Goal: Browse casually: Explore the website without a specific task or goal

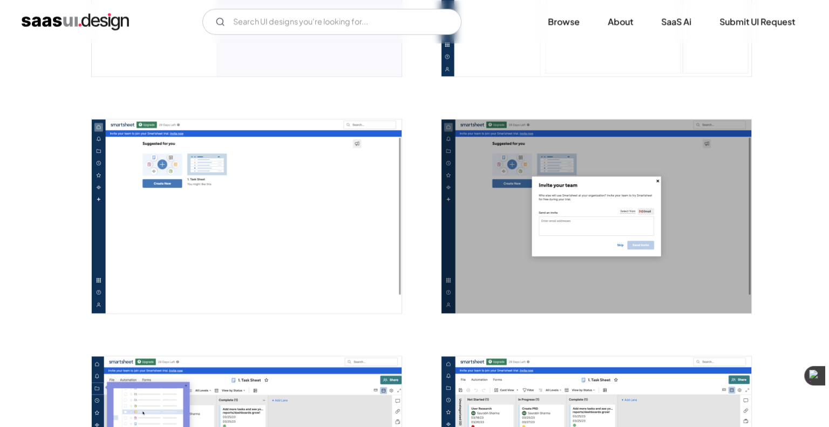
scroll to position [1619, 0]
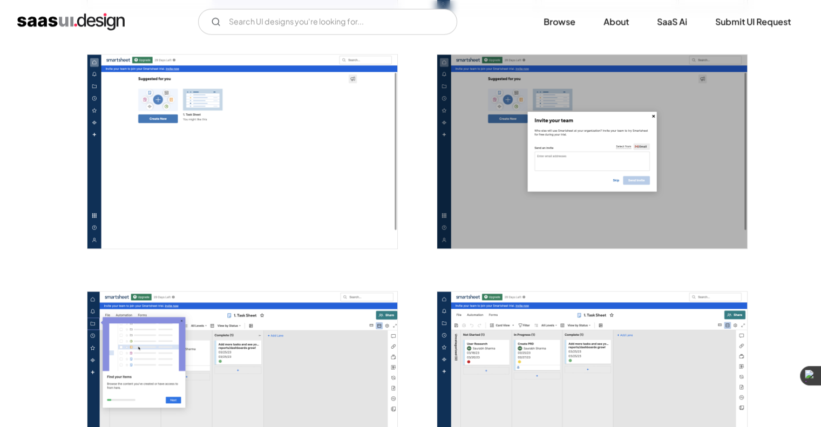
click at [296, 200] on img "open lightbox" at bounding box center [242, 151] width 310 height 194
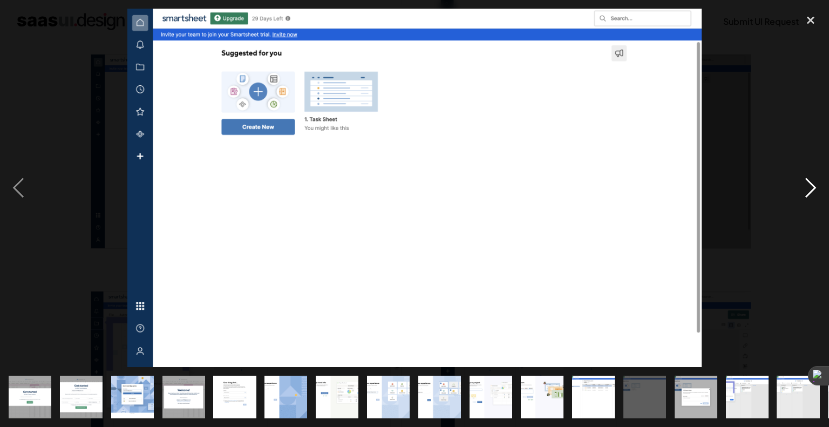
drag, startPoint x: 811, startPoint y: 184, endPoint x: 805, endPoint y: 185, distance: 6.0
click at [811, 185] on div "next image" at bounding box center [810, 188] width 37 height 358
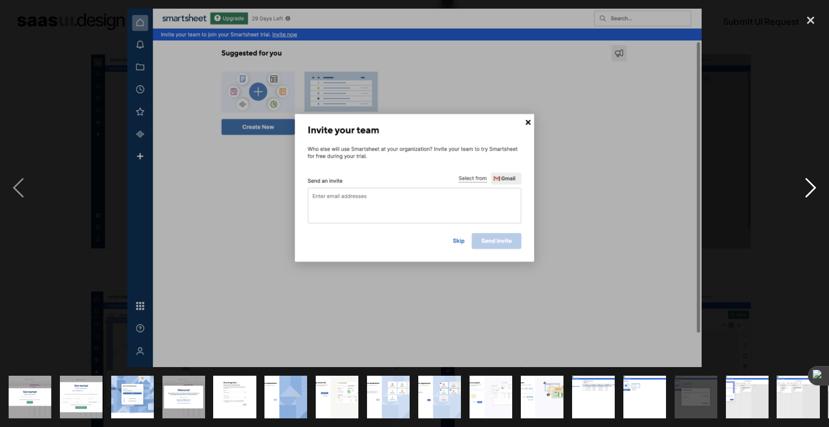
click at [803, 177] on div "next image" at bounding box center [810, 188] width 37 height 358
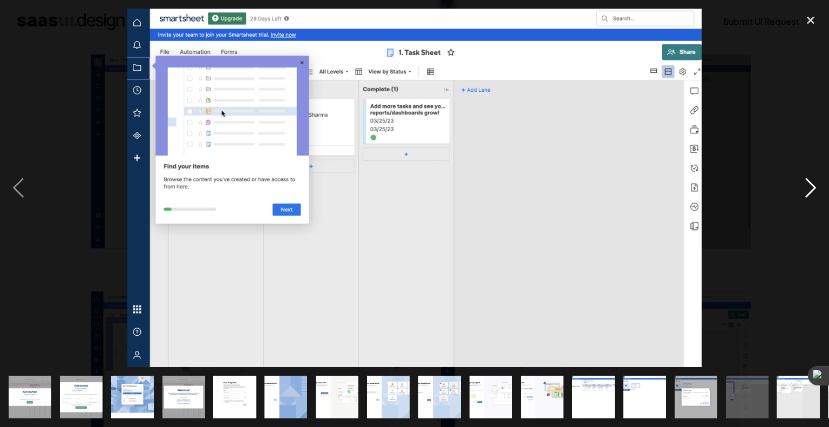
click at [802, 196] on div "next image" at bounding box center [810, 188] width 37 height 358
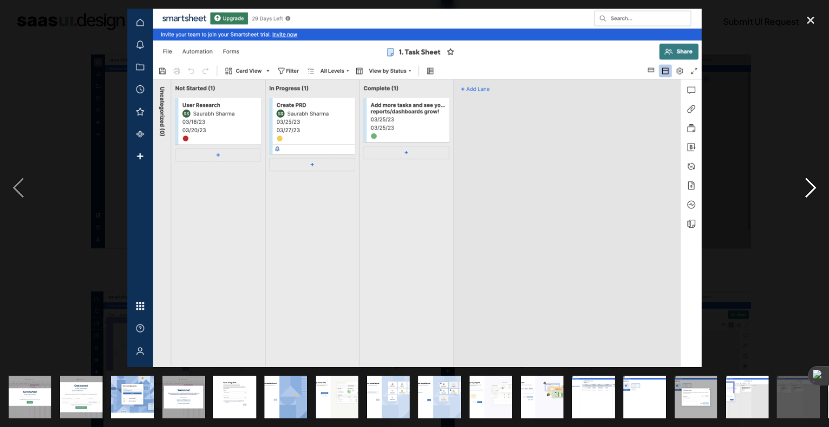
click at [809, 203] on div "next image" at bounding box center [810, 188] width 37 height 358
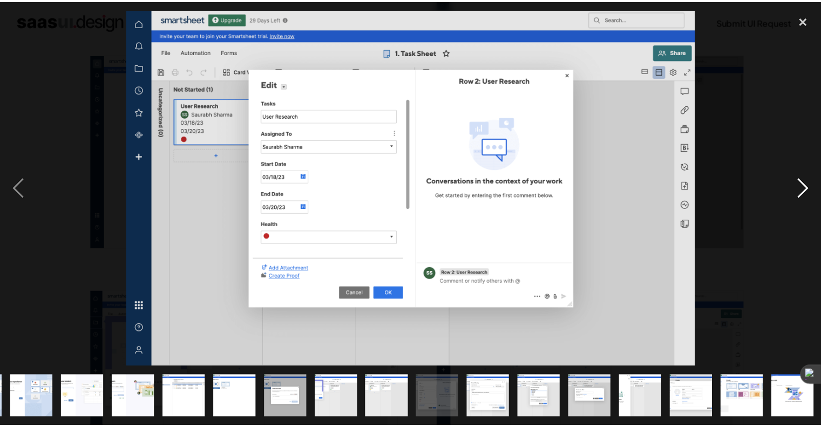
scroll to position [0, 408]
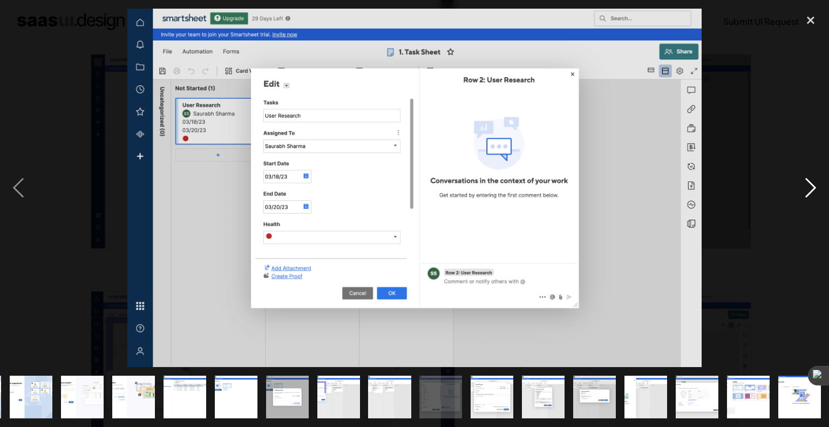
click at [809, 196] on div "next image" at bounding box center [810, 188] width 37 height 358
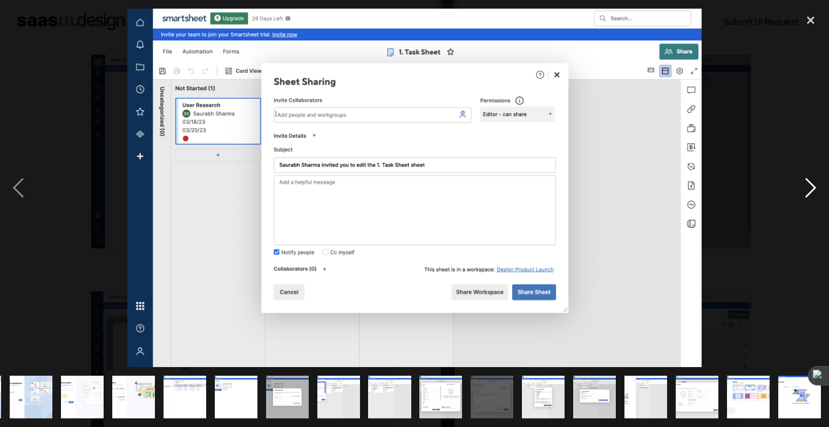
click at [811, 193] on div "next image" at bounding box center [810, 188] width 37 height 358
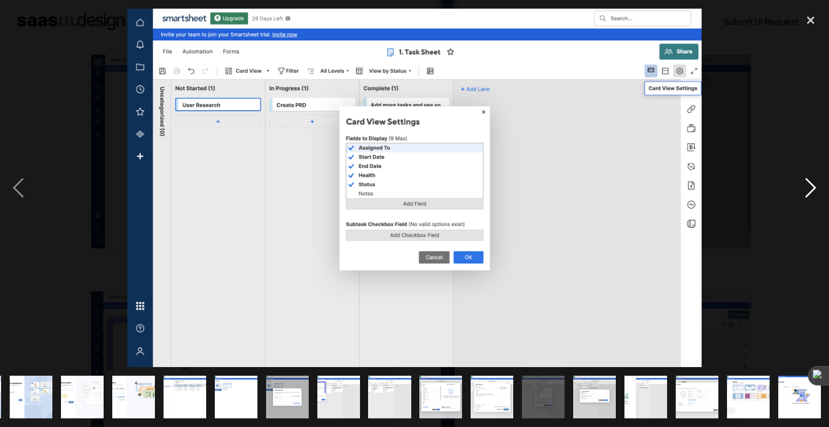
click at [811, 193] on div "next image" at bounding box center [810, 188] width 37 height 358
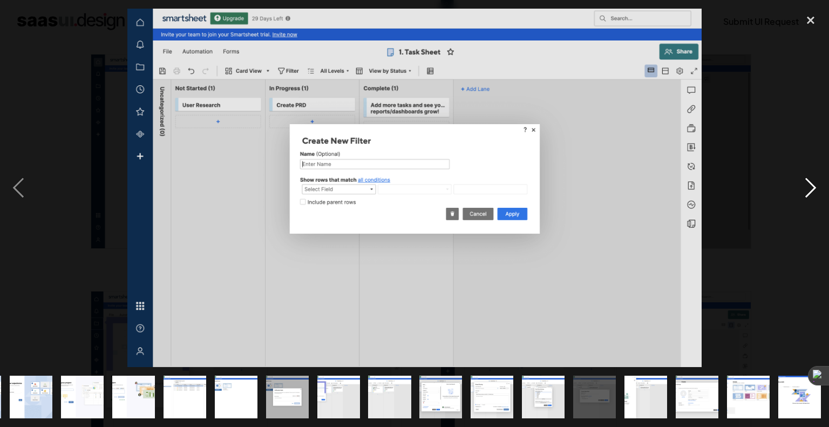
click at [811, 193] on div "next image" at bounding box center [810, 188] width 37 height 358
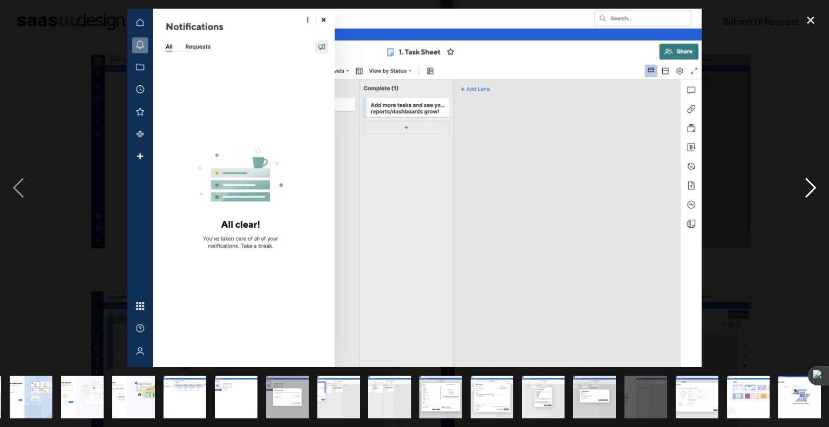
click at [807, 185] on div "next image" at bounding box center [810, 188] width 37 height 358
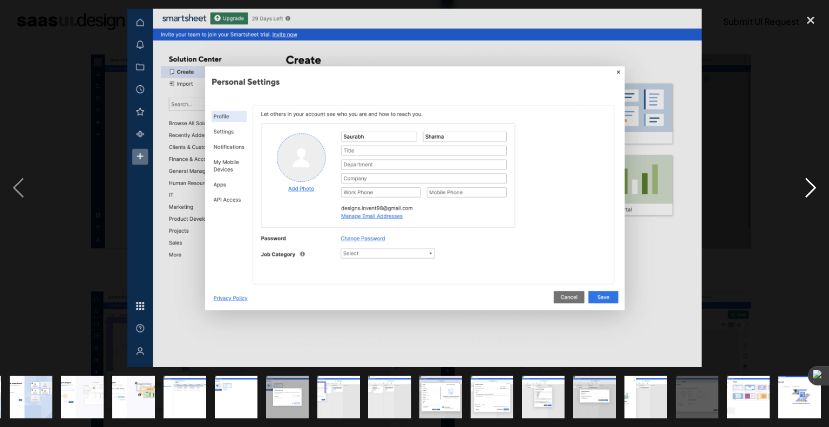
click at [807, 185] on div "next image" at bounding box center [810, 188] width 37 height 358
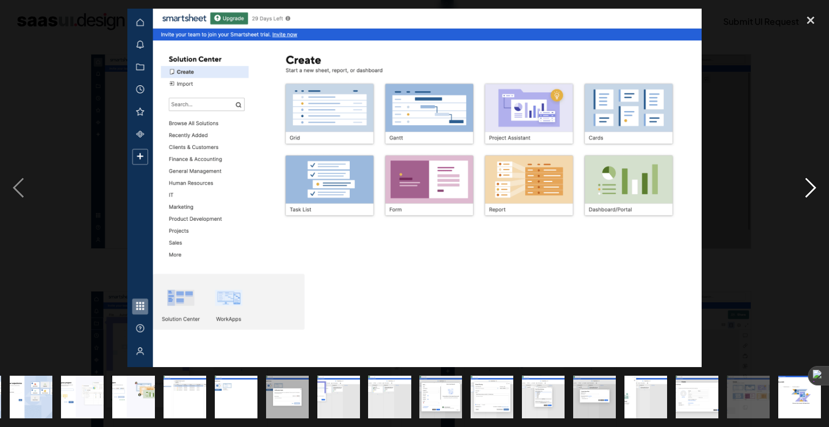
click at [810, 189] on div "next image" at bounding box center [810, 188] width 37 height 358
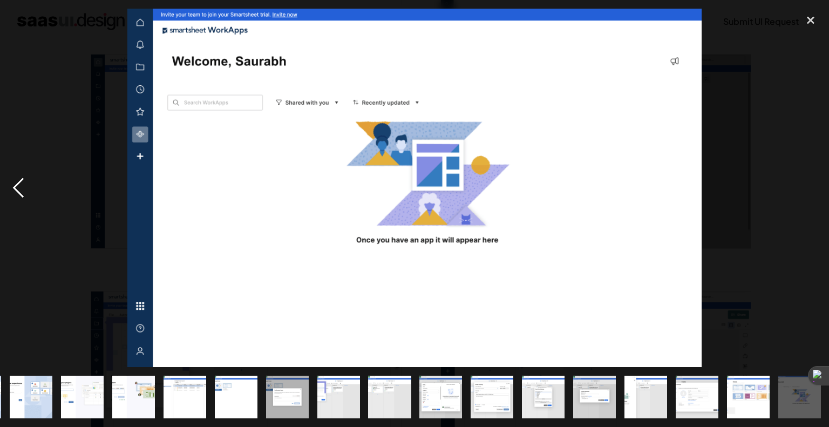
click at [9, 194] on div "previous image" at bounding box center [18, 188] width 37 height 358
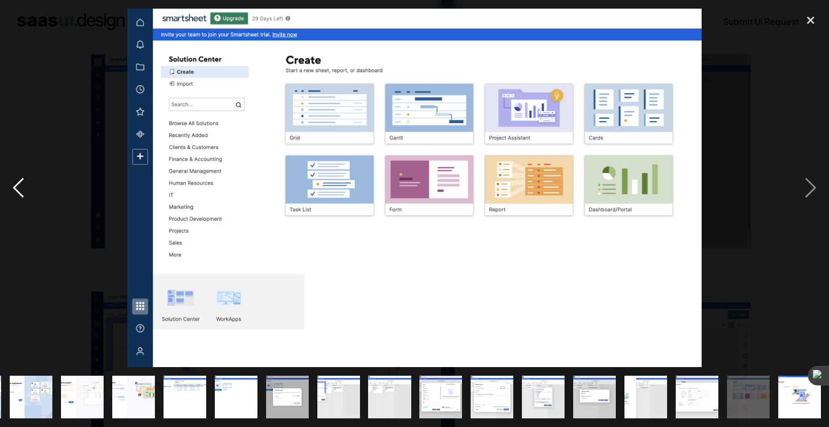
click at [27, 196] on div "previous image" at bounding box center [18, 188] width 37 height 358
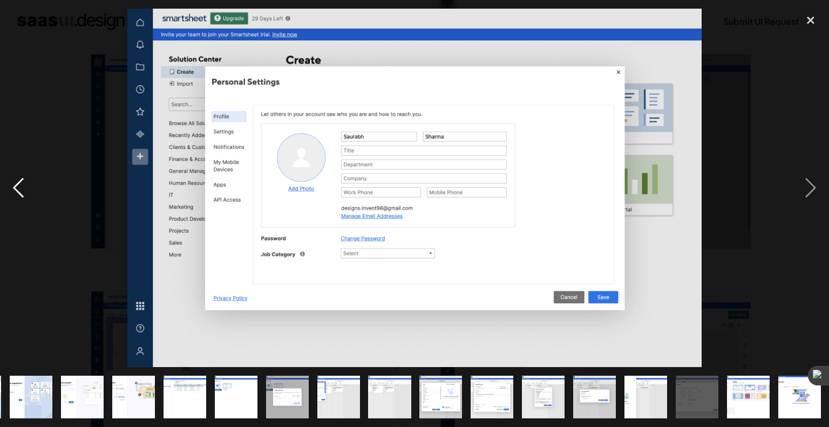
click at [36, 202] on div "previous image" at bounding box center [18, 188] width 37 height 358
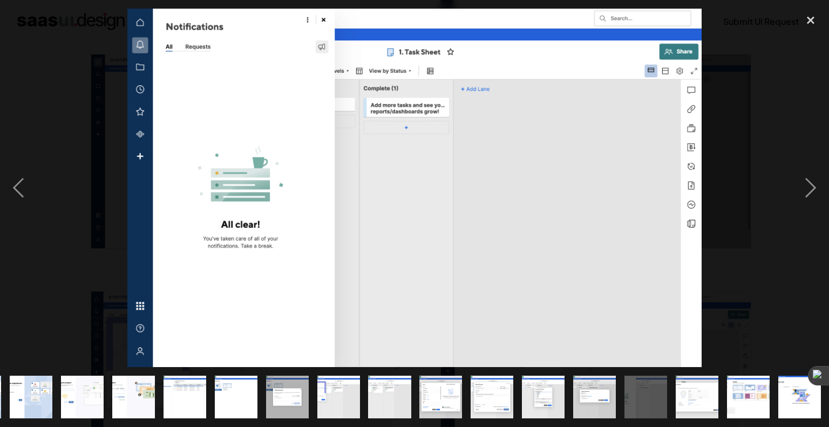
click at [37, 206] on div at bounding box center [414, 188] width 829 height 358
click at [35, 202] on div "previous image" at bounding box center [18, 188] width 37 height 358
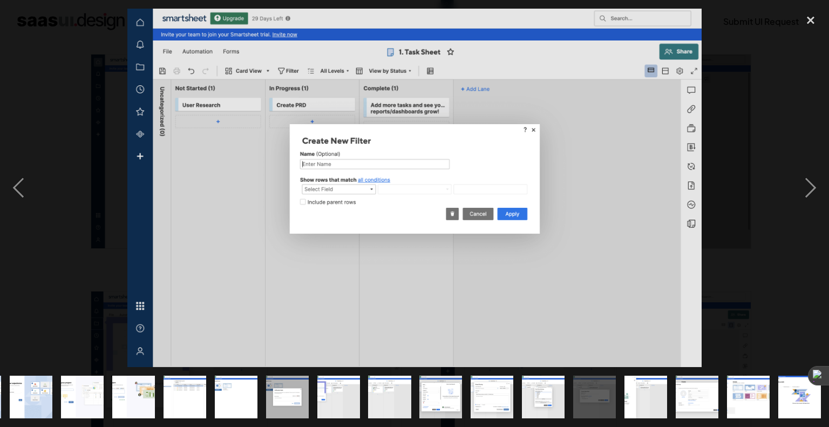
click at [39, 204] on div at bounding box center [414, 188] width 829 height 358
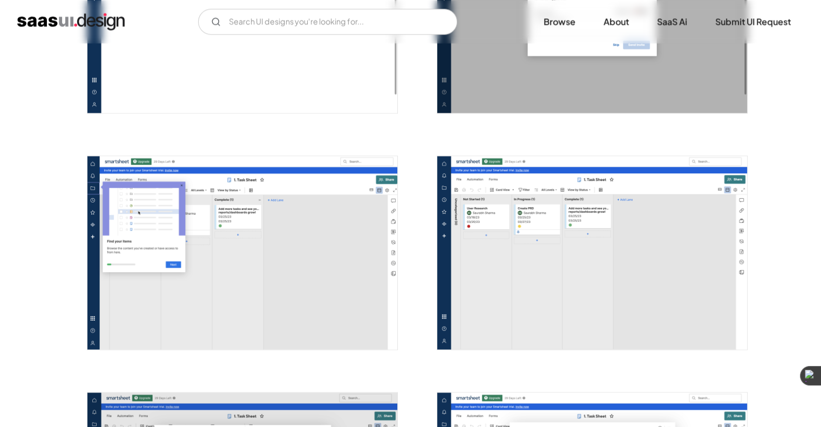
scroll to position [1753, 0]
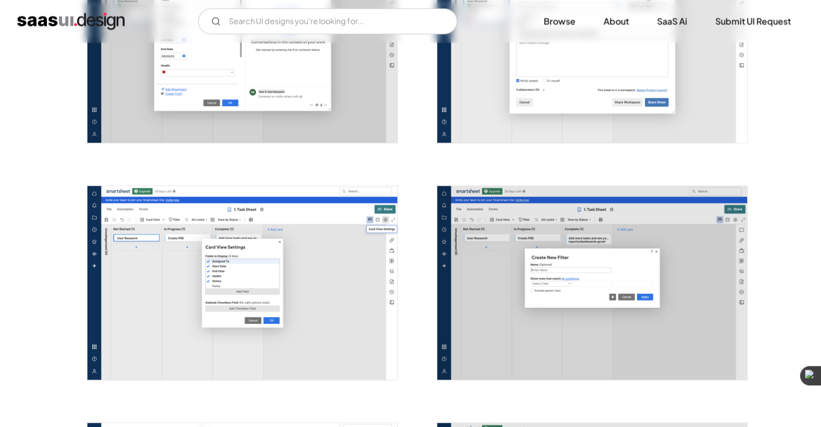
scroll to position [2113, 0]
